Goal: Transaction & Acquisition: Purchase product/service

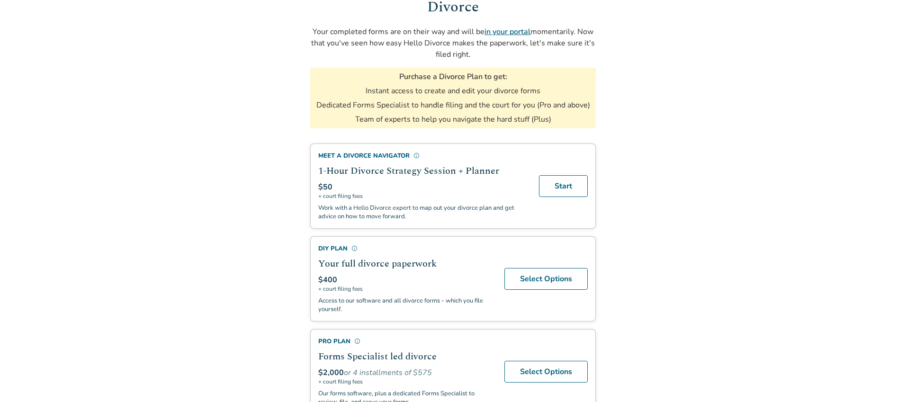
scroll to position [115, 0]
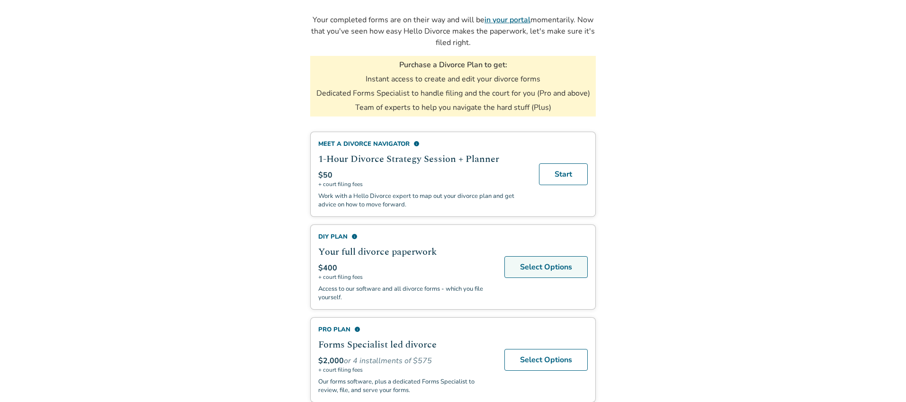
click at [535, 263] on link "Select Options" at bounding box center [545, 267] width 83 height 22
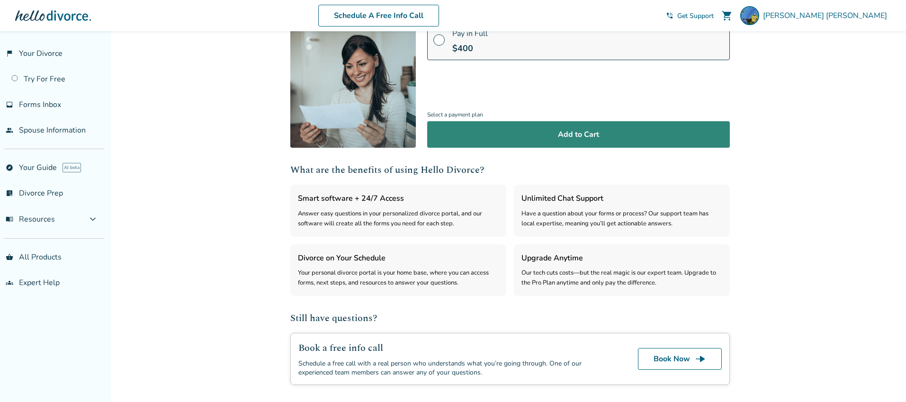
scroll to position [125, 0]
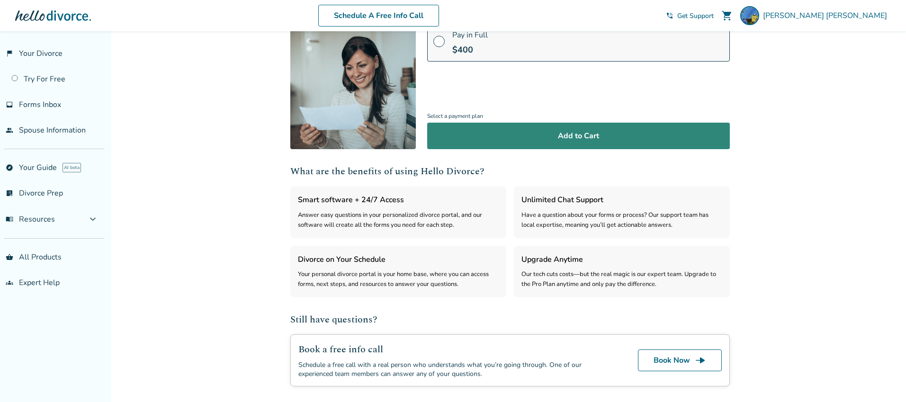
click at [585, 136] on button "Add to Cart" at bounding box center [578, 136] width 303 height 27
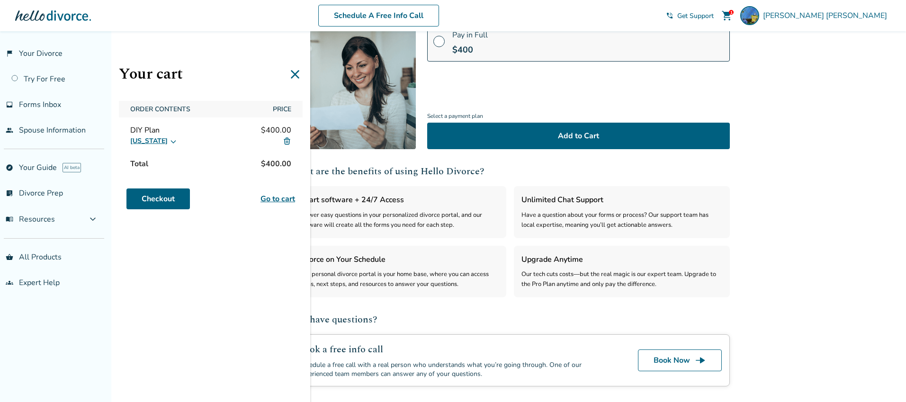
click at [282, 277] on div "Your cart Order Contents Price DIY Plan $400.00 [US_STATE] Total $400.00 Checko…" at bounding box center [210, 232] width 199 height 402
click at [37, 106] on span "Forms Inbox" at bounding box center [40, 104] width 42 height 10
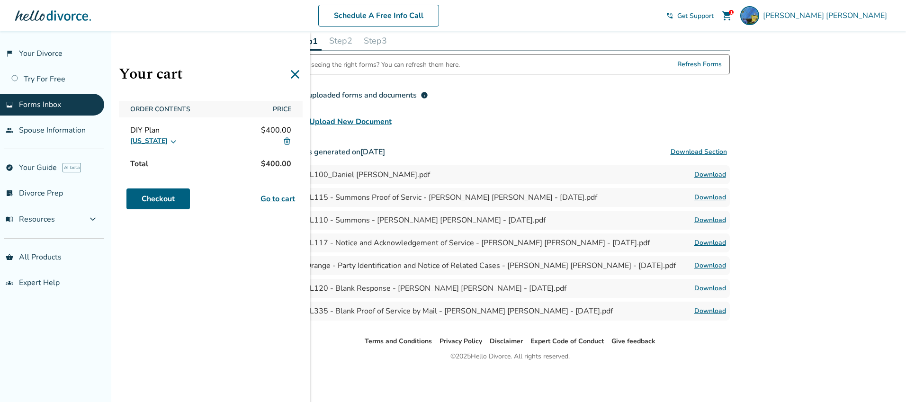
click at [787, 199] on div "Added to cart Forms Inbox Find your completed and filed forms for each step in …" at bounding box center [453, 191] width 906 height 419
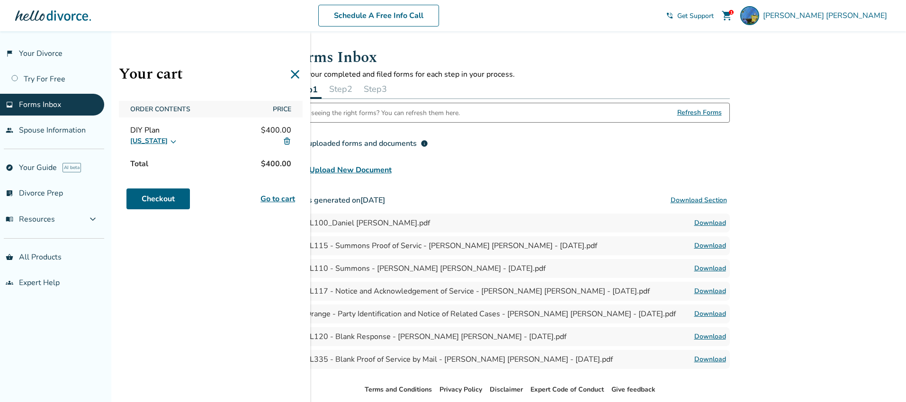
scroll to position [0, 0]
click at [296, 75] on icon at bounding box center [295, 74] width 9 height 9
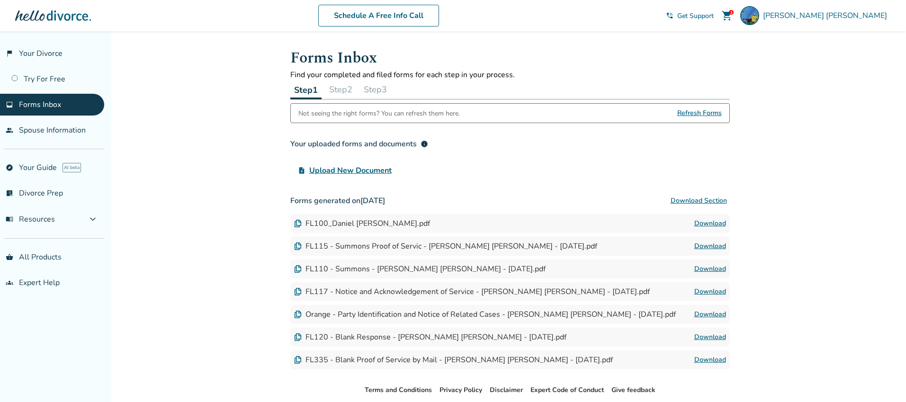
scroll to position [49, 0]
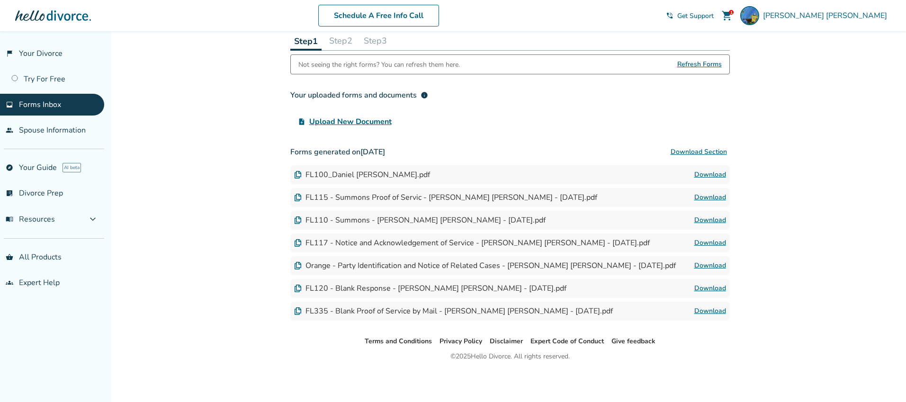
click at [710, 310] on link "Download" at bounding box center [710, 310] width 32 height 11
click at [721, 176] on link "Download" at bounding box center [710, 174] width 32 height 11
